Goal: Check status: Check status

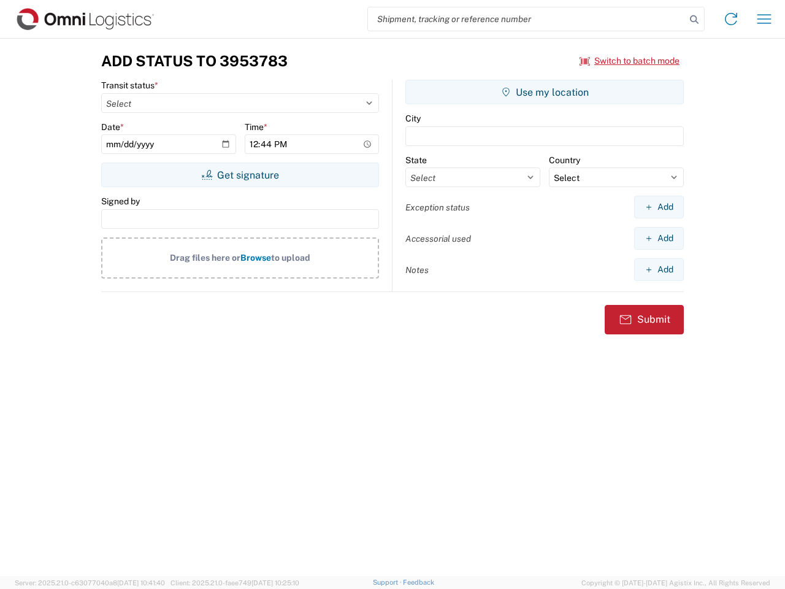
click at [527, 19] on input "search" at bounding box center [527, 18] width 318 height 23
click at [694, 20] on icon at bounding box center [694, 19] width 17 height 17
click at [731, 19] on icon at bounding box center [731, 19] width 20 height 20
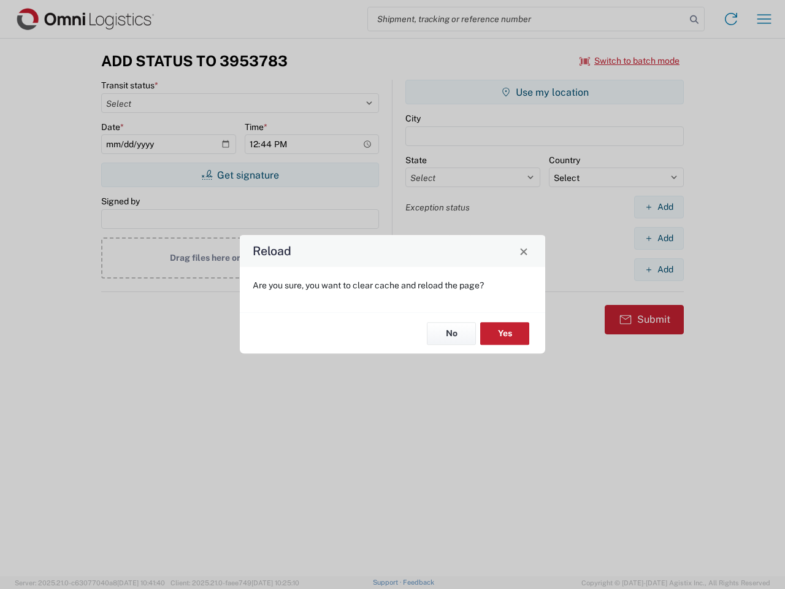
click at [630, 61] on div "Reload Are you sure, you want to clear cache and reload the page? No Yes" at bounding box center [392, 294] width 785 height 589
click at [240, 175] on div "Reload Are you sure, you want to clear cache and reload the page? No Yes" at bounding box center [392, 294] width 785 height 589
click at [545, 92] on div "Reload Are you sure, you want to clear cache and reload the page? No Yes" at bounding box center [392, 294] width 785 height 589
click at [659, 207] on div "Reload Are you sure, you want to clear cache and reload the page? No Yes" at bounding box center [392, 294] width 785 height 589
click at [659, 238] on div "Reload Are you sure, you want to clear cache and reload the page? No Yes" at bounding box center [392, 294] width 785 height 589
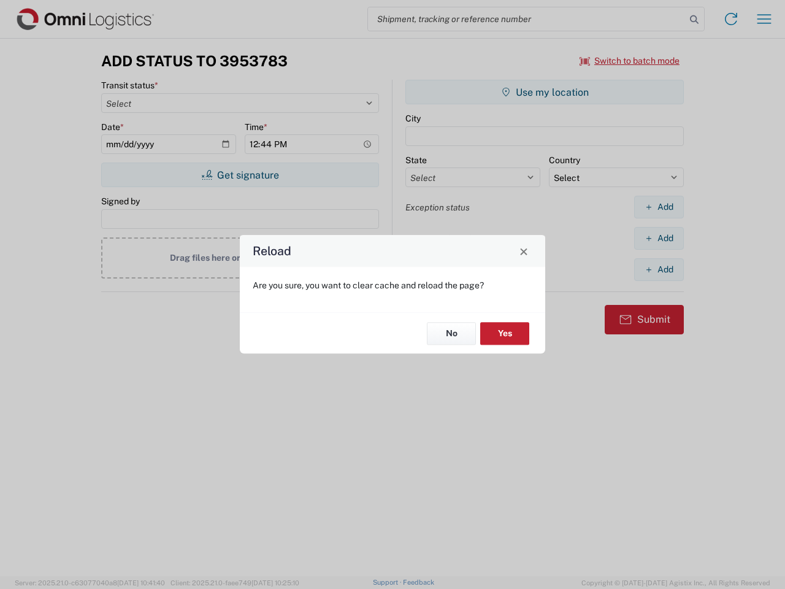
click at [659, 269] on div "Reload Are you sure, you want to clear cache and reload the page? No Yes" at bounding box center [392, 294] width 785 height 589
